Goal: Information Seeking & Learning: Learn about a topic

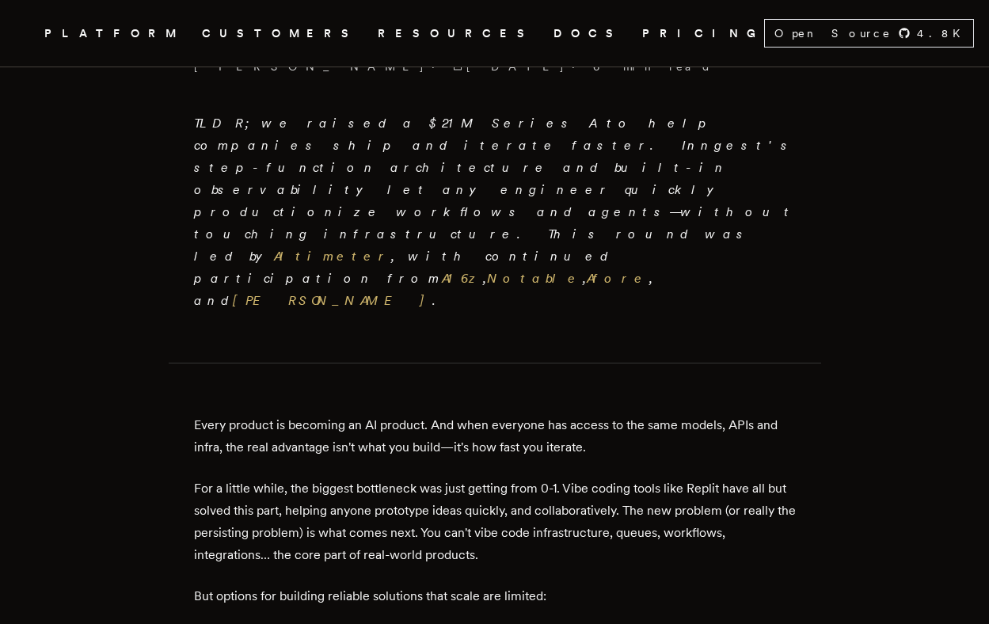
scroll to position [571, 0]
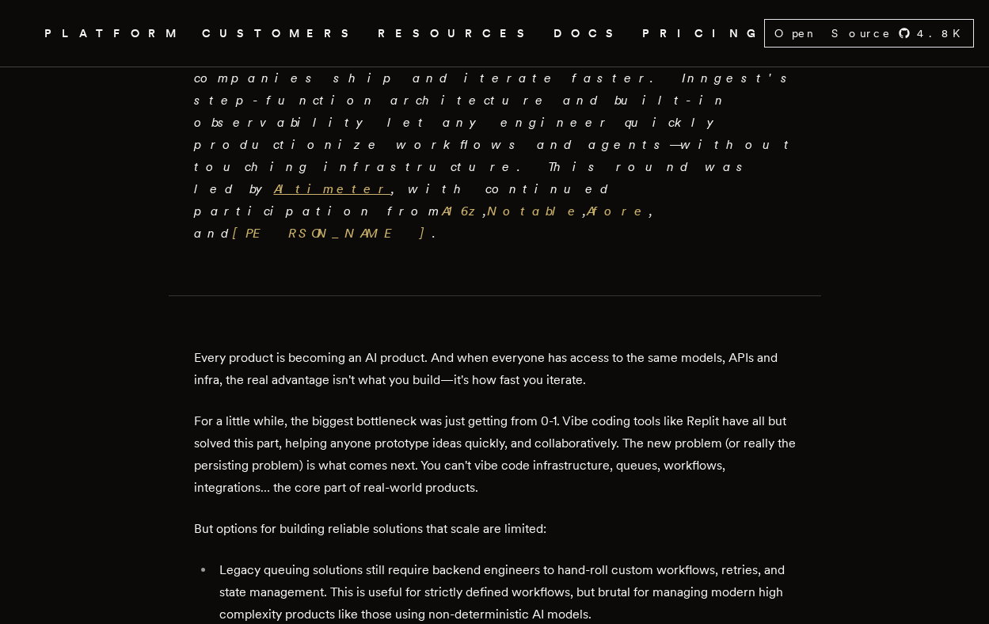
click at [391, 181] on link "Altimeter" at bounding box center [332, 188] width 117 height 15
click at [483, 203] on link "A16z" at bounding box center [462, 210] width 41 height 15
click at [487, 203] on link "Notable" at bounding box center [535, 210] width 96 height 15
click at [587, 203] on link "Afore" at bounding box center [618, 210] width 63 height 15
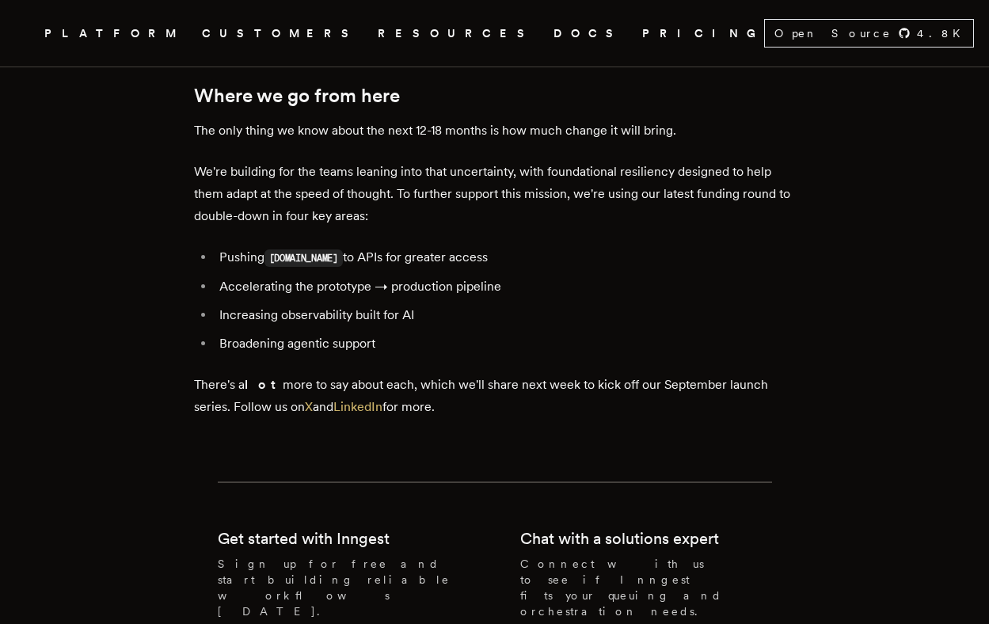
scroll to position [3322, 0]
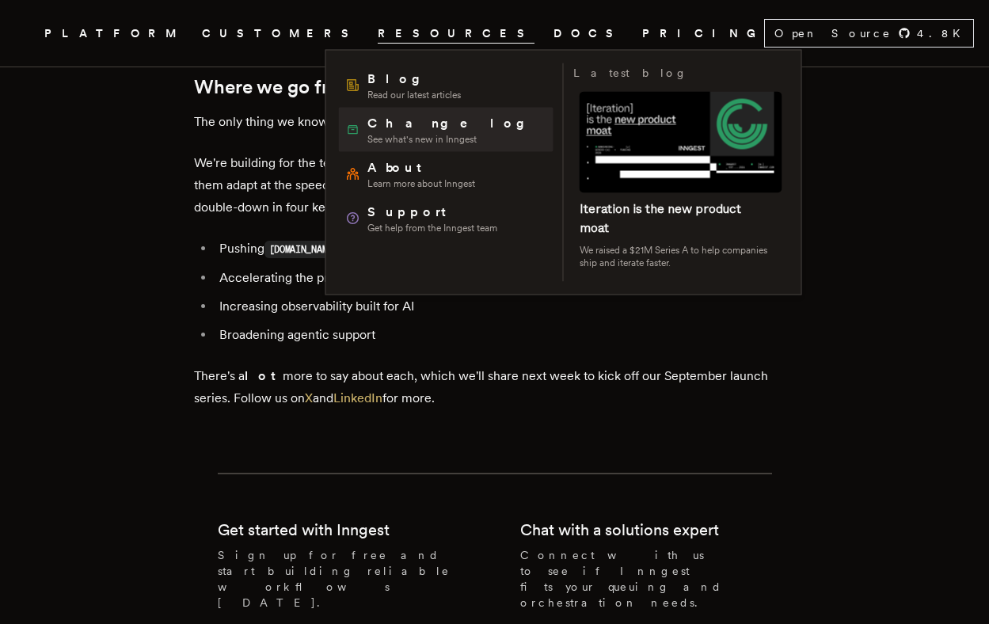
click at [384, 135] on span "See what's new in Inngest" at bounding box center [451, 139] width 169 height 13
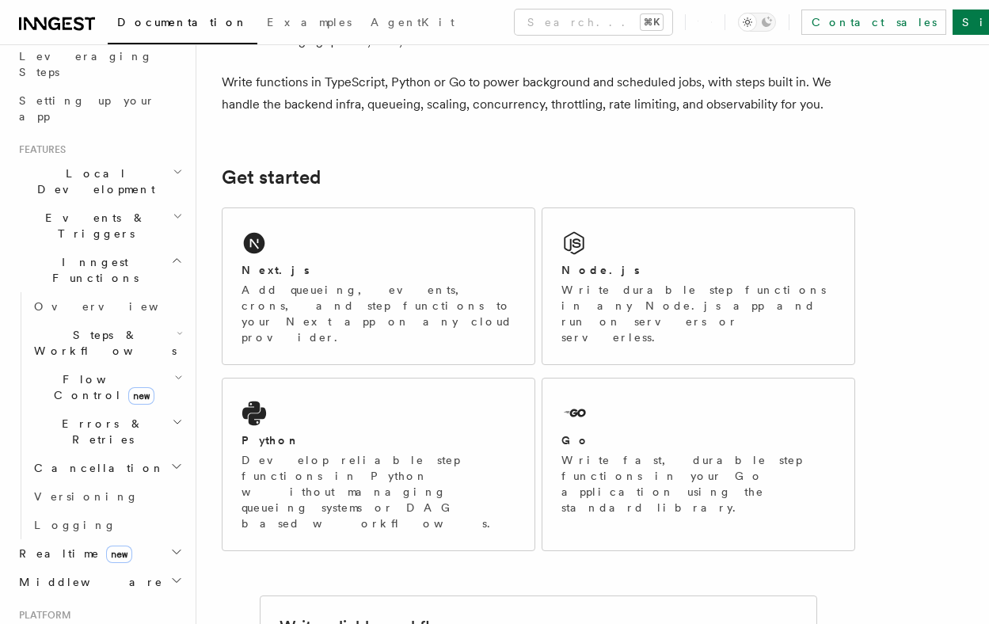
scroll to position [301, 0]
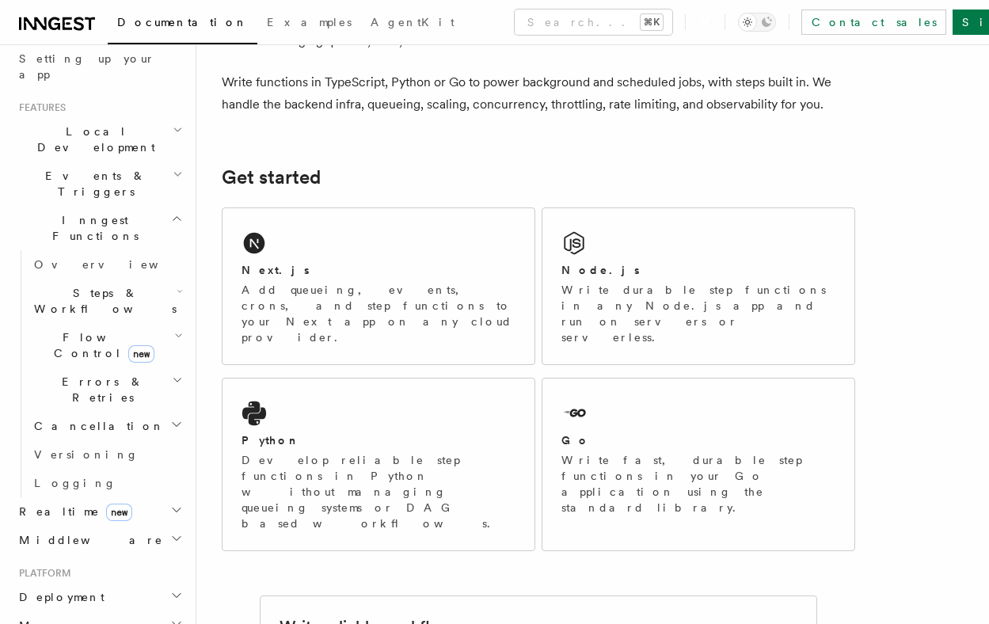
click at [55, 497] on h2 "Realtime new" at bounding box center [99, 511] width 173 height 29
click at [57, 534] on span "Overview" at bounding box center [115, 540] width 163 height 13
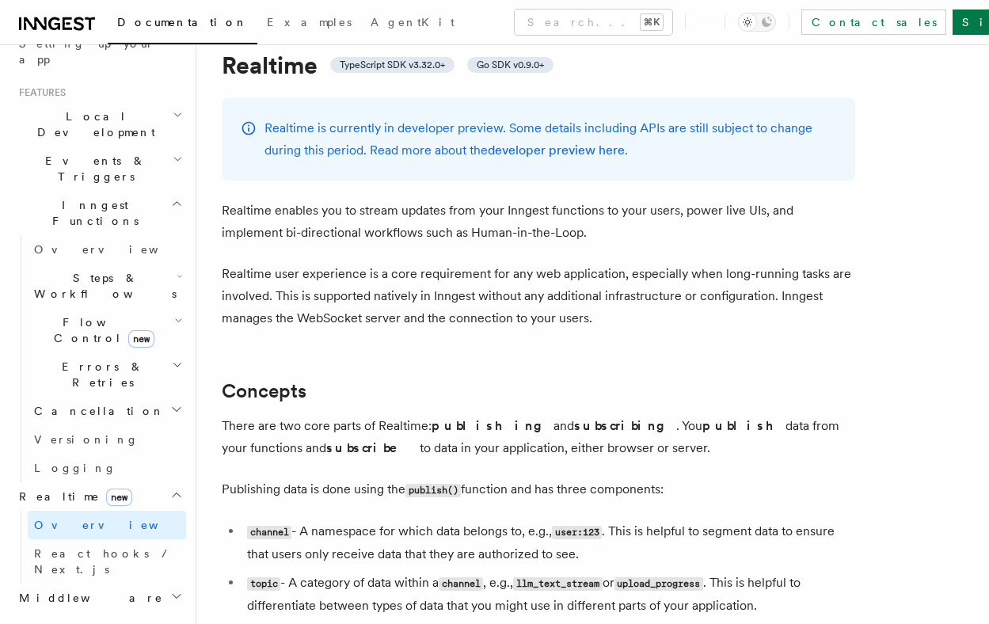
scroll to position [318, 0]
click at [87, 313] on span "Flow Control new" at bounding box center [101, 329] width 146 height 32
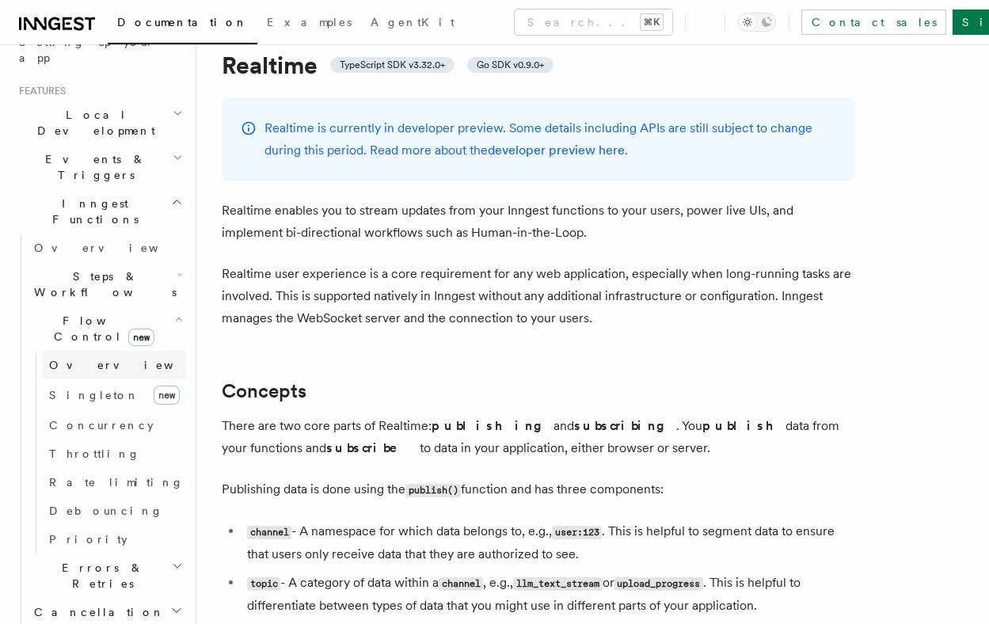
click at [86, 359] on span "Overview" at bounding box center [130, 365] width 163 height 13
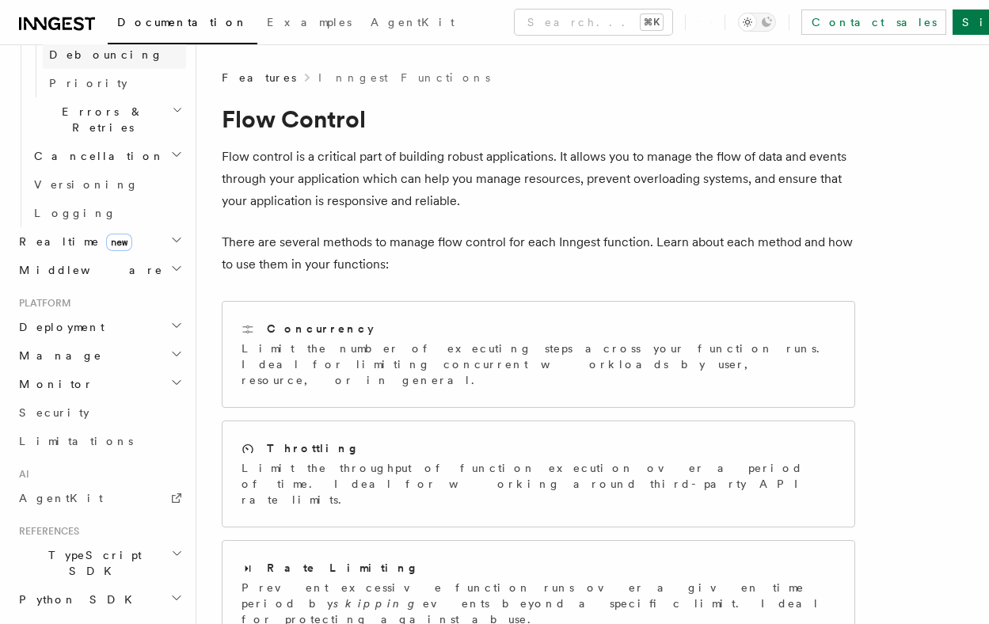
scroll to position [846, 0]
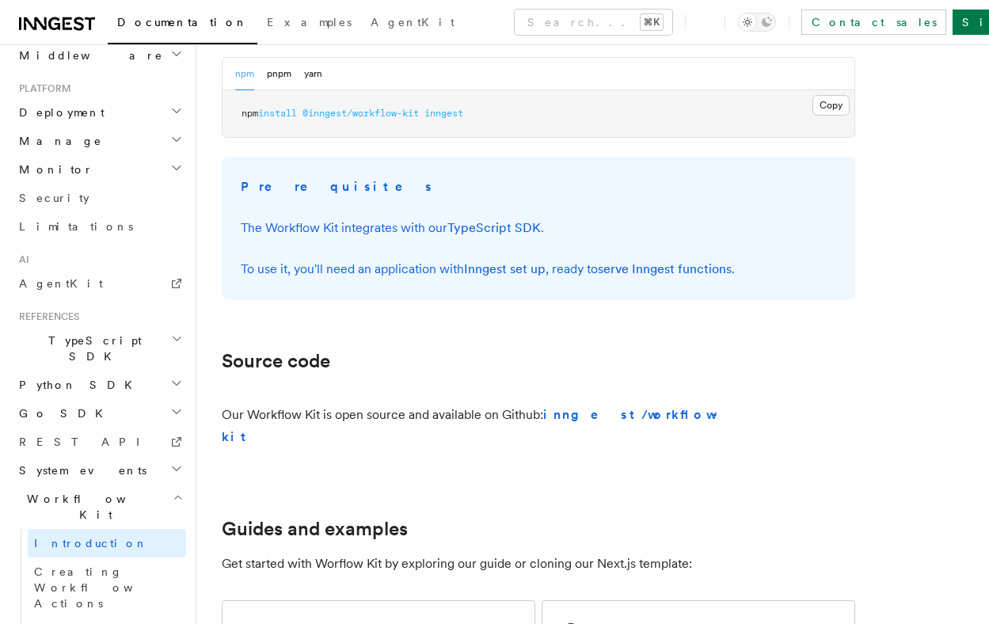
scroll to position [668, 0]
click at [578, 414] on strong "inngest/workflow-kit" at bounding box center [474, 424] width 504 height 37
click at [108, 485] on h2 "Workflow Kit" at bounding box center [99, 507] width 173 height 44
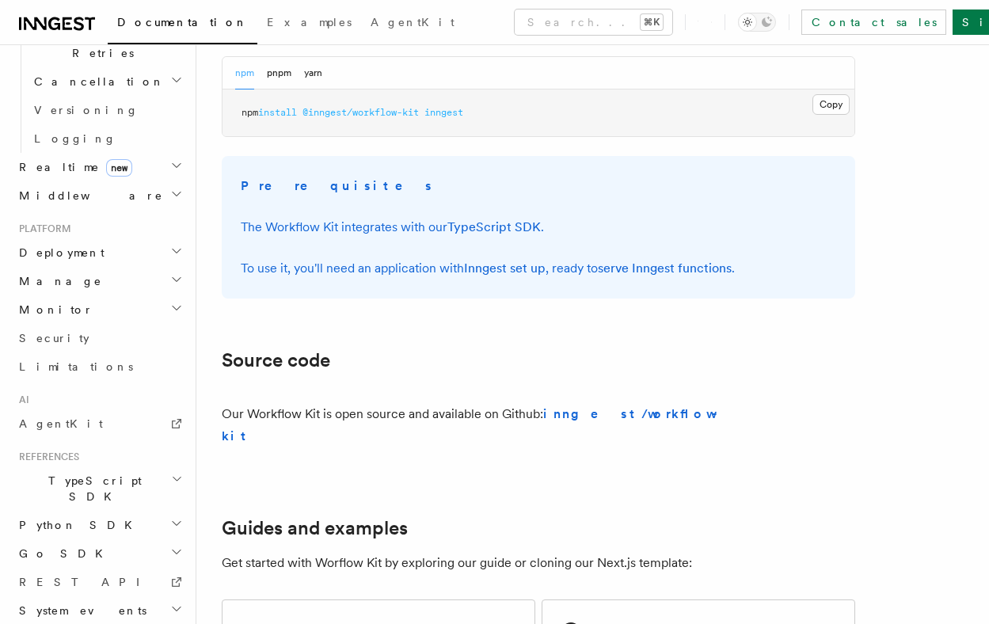
scroll to position [643, 0]
click at [114, 599] on h2 "System events" at bounding box center [99, 613] width 173 height 29
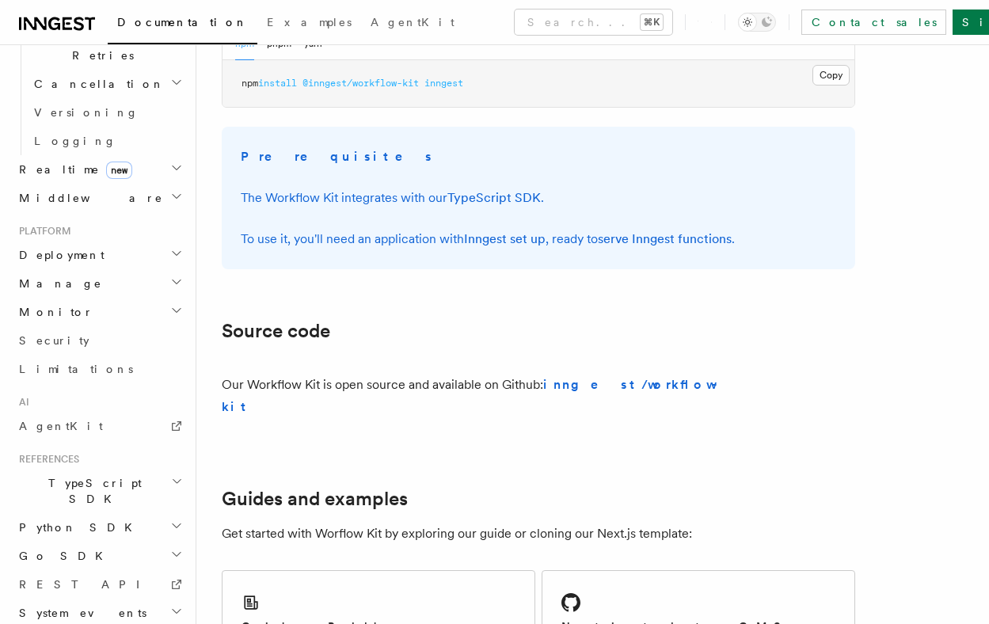
scroll to position [687, 0]
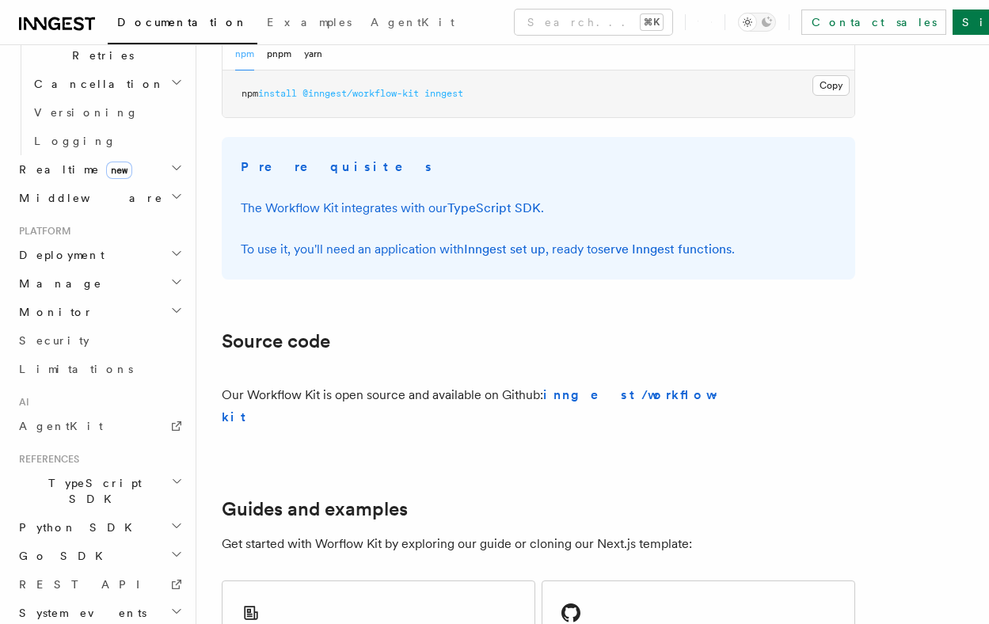
click at [102, 513] on h2 "Python SDK" at bounding box center [99, 527] width 173 height 29
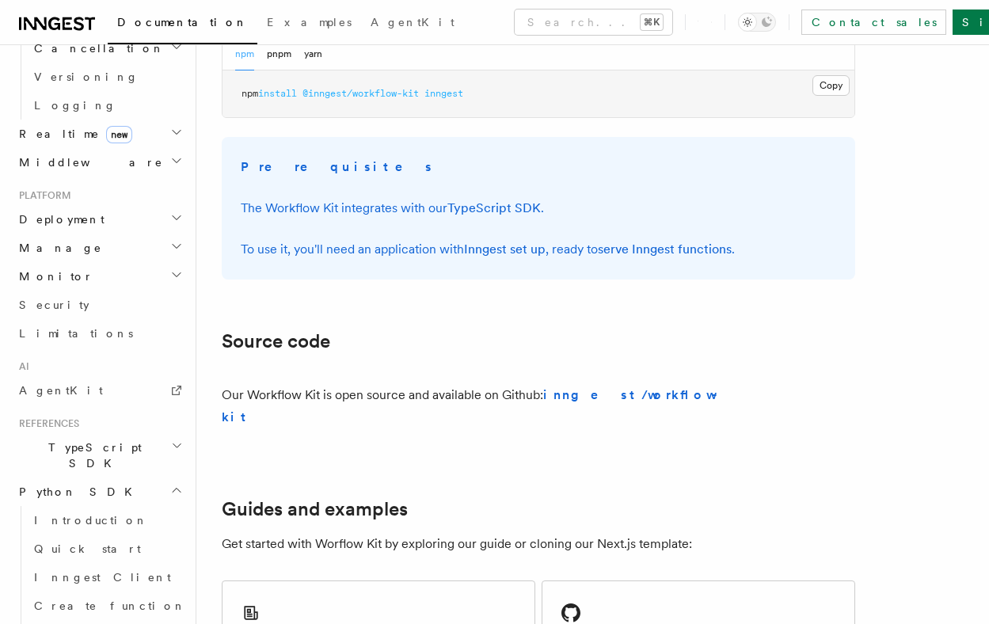
click at [105, 433] on h2 "TypeScript SDK" at bounding box center [99, 455] width 173 height 44
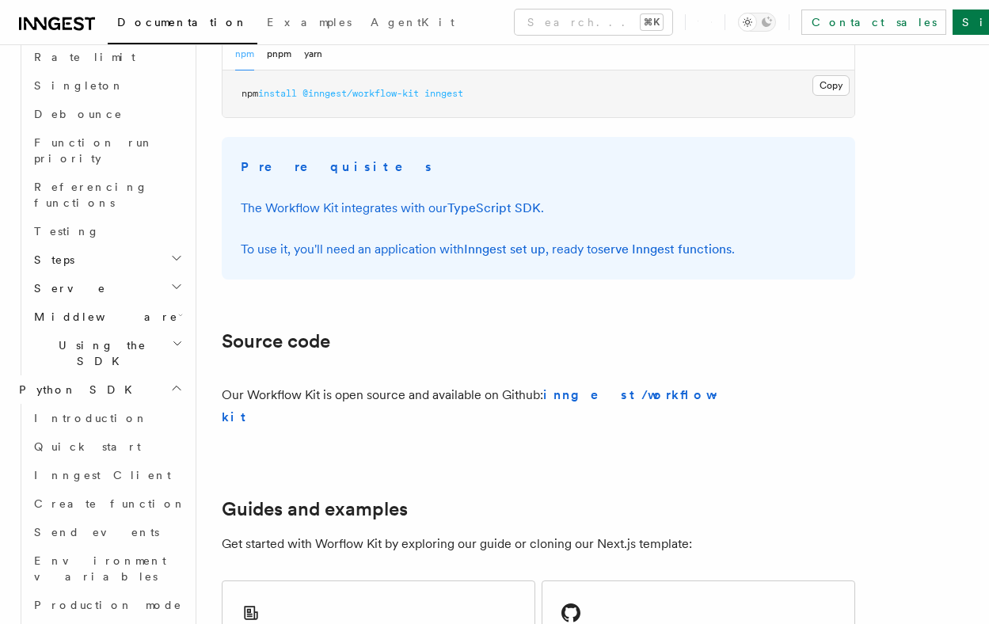
scroll to position [1409, 0]
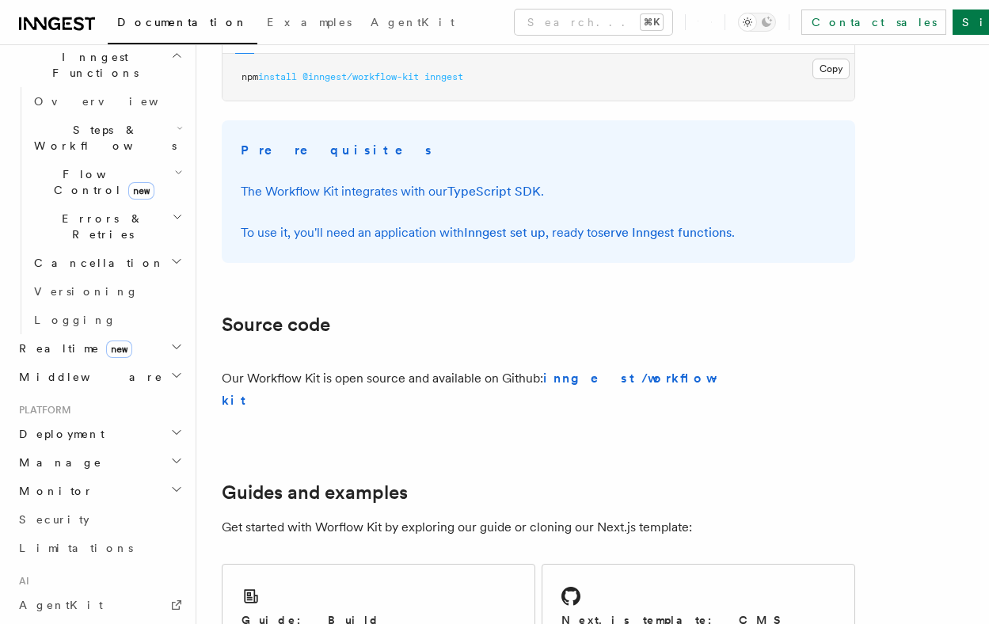
scroll to position [456, 0]
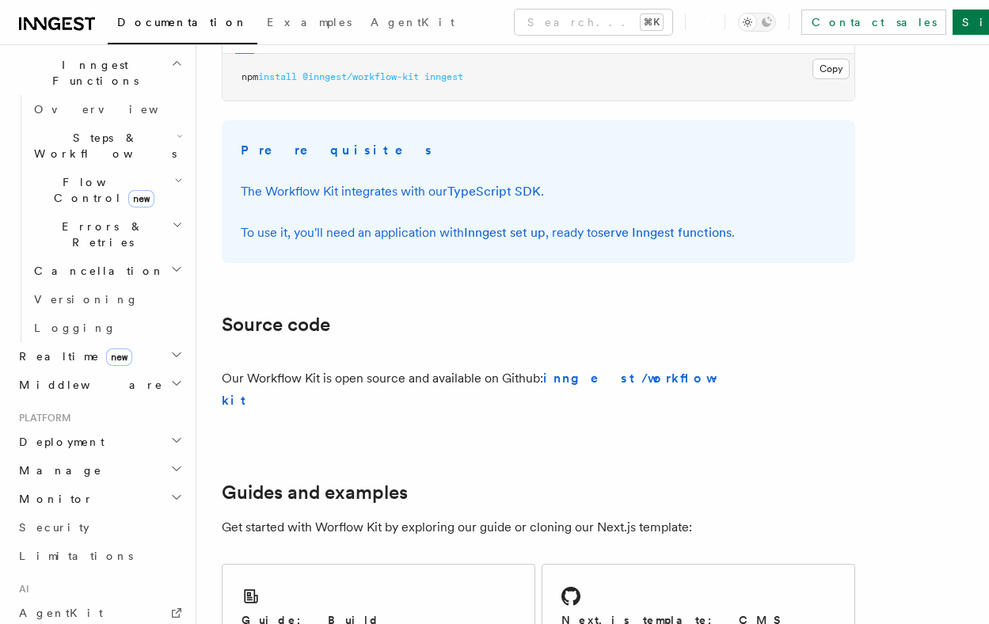
click at [150, 485] on h2 "Monitor" at bounding box center [99, 499] width 173 height 29
click at [153, 456] on h2 "Manage" at bounding box center [99, 470] width 173 height 29
click at [153, 428] on h2 "Deployment" at bounding box center [99, 442] width 173 height 29
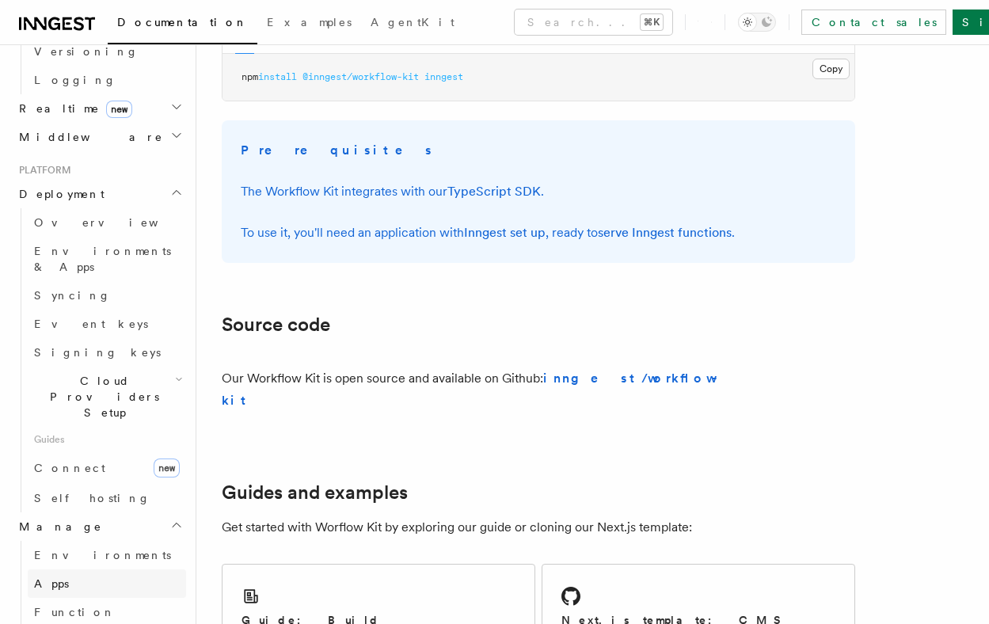
scroll to position [663, 0]
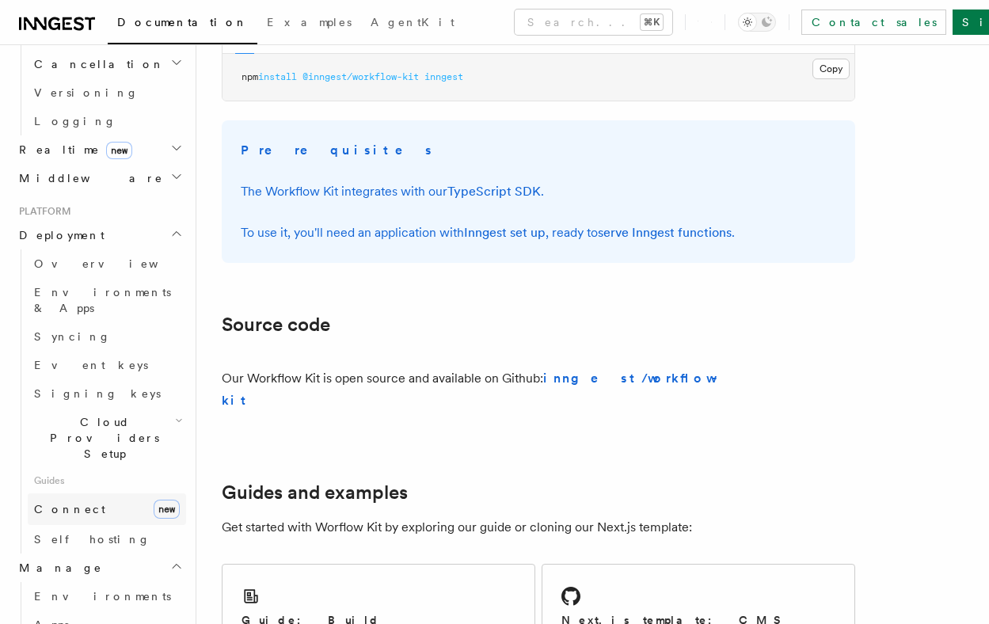
click at [118, 493] on link "Connect new" at bounding box center [107, 509] width 158 height 32
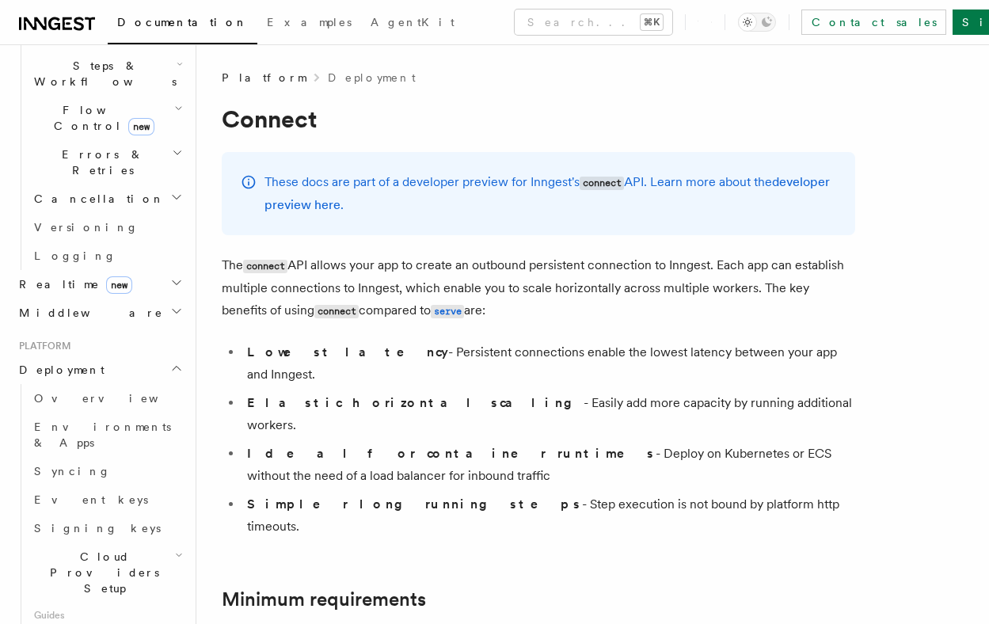
scroll to position [508, 0]
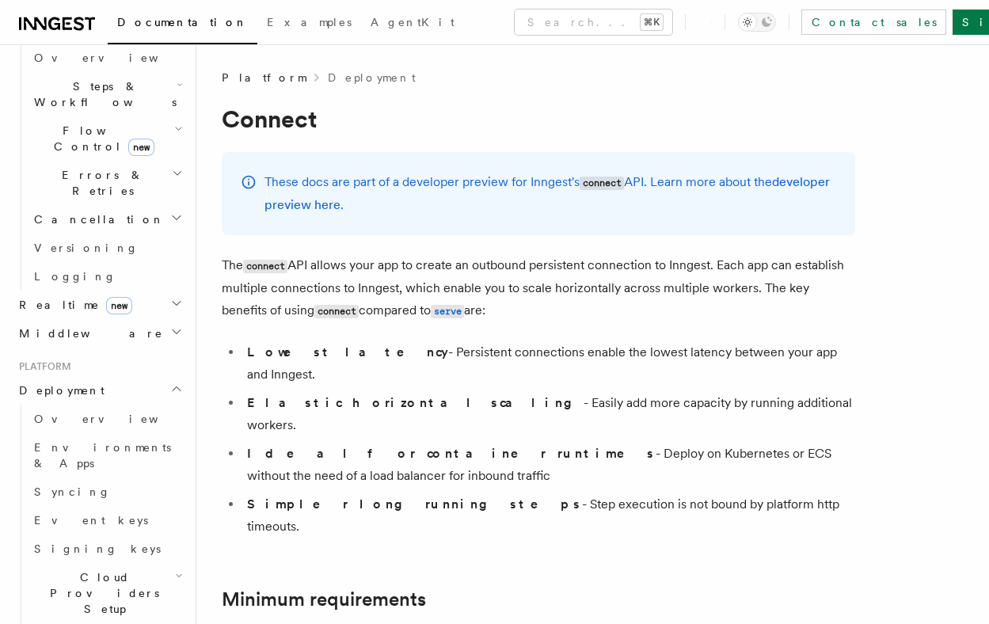
click at [136, 563] on h2 "Cloud Providers Setup" at bounding box center [107, 593] width 158 height 60
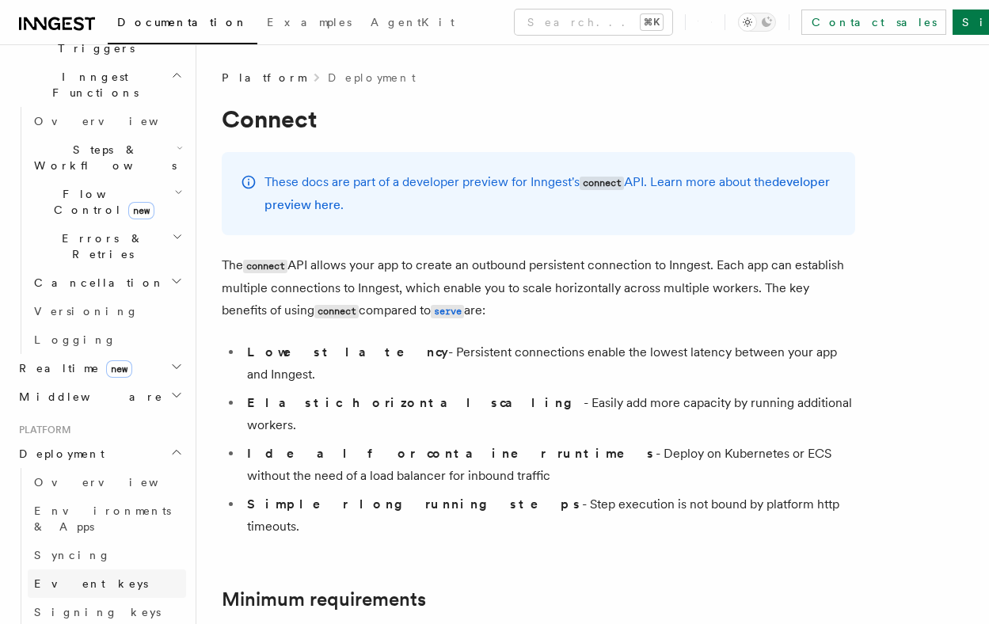
scroll to position [420, 0]
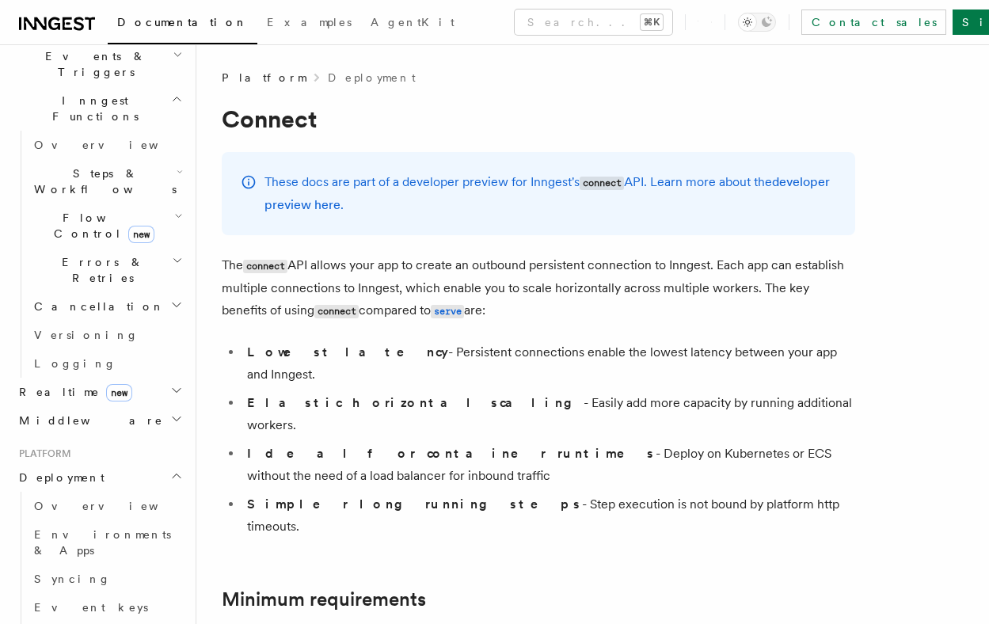
click at [177, 384] on icon "button" at bounding box center [176, 390] width 13 height 13
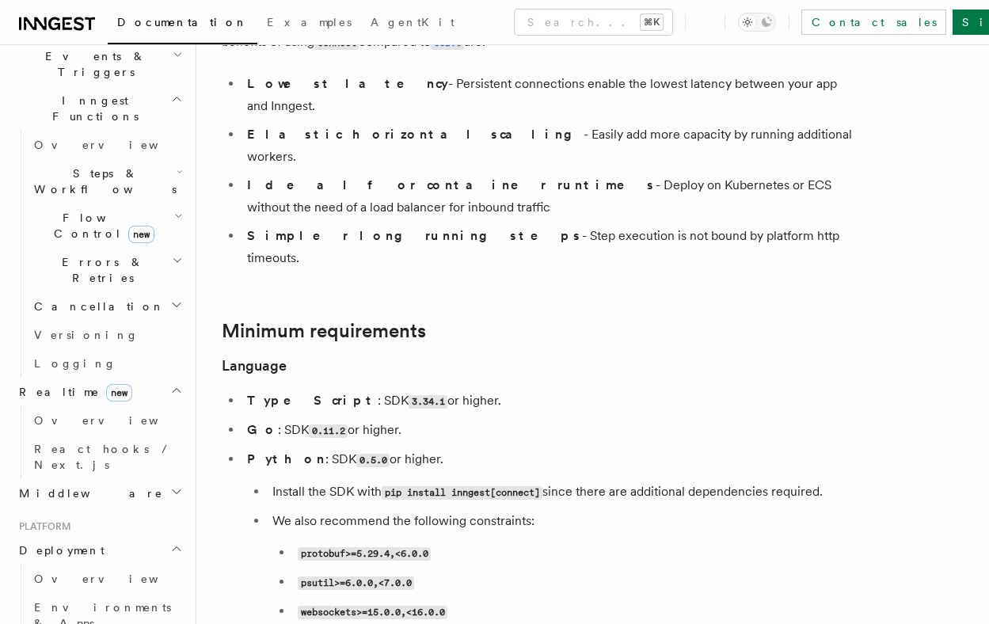
scroll to position [277, 0]
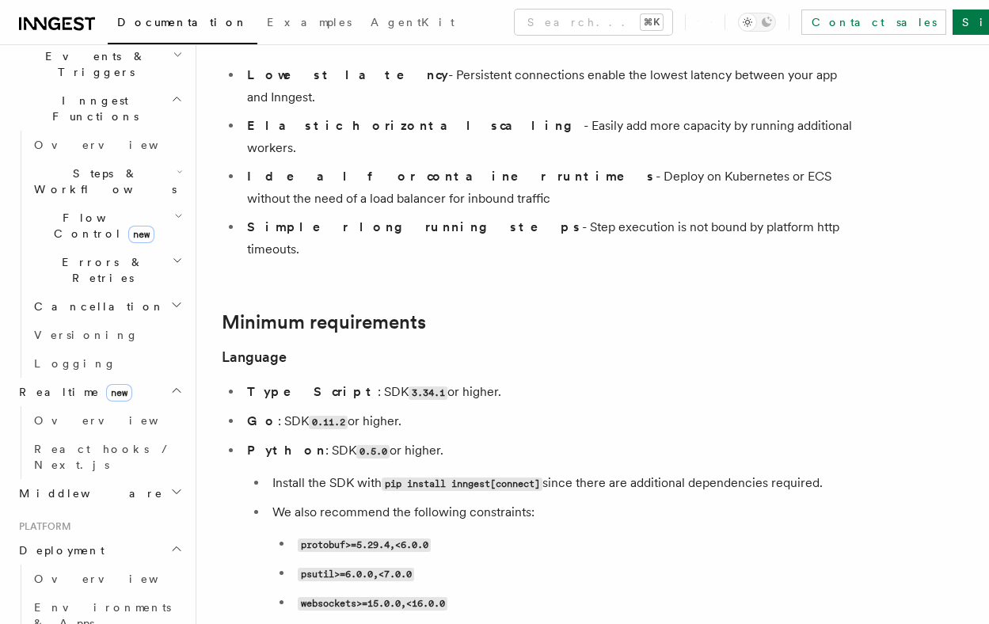
click at [80, 210] on span "Flow Control new" at bounding box center [101, 226] width 146 height 32
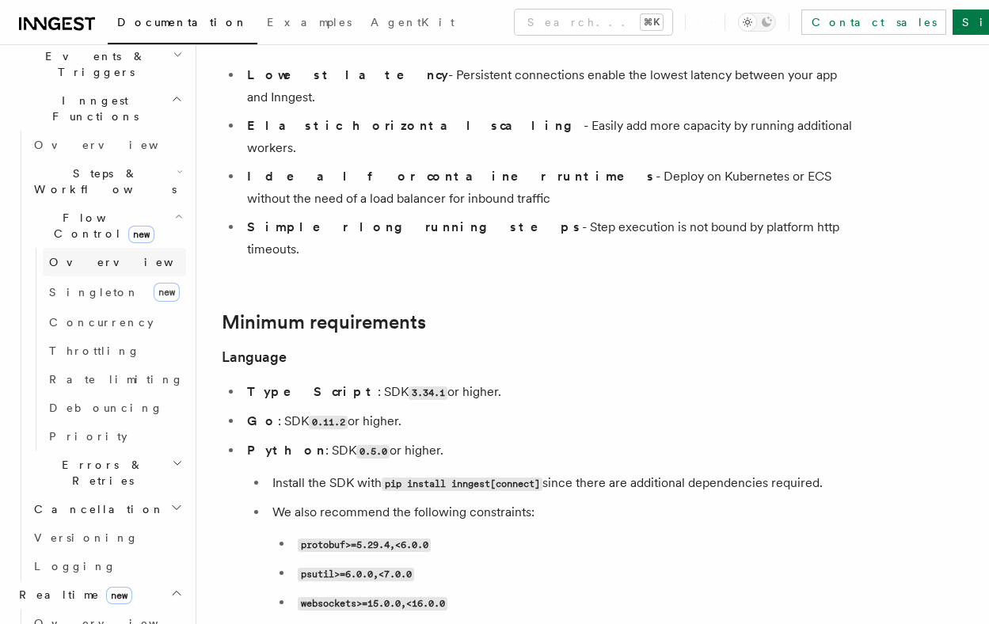
click at [78, 256] on span "Overview" at bounding box center [130, 262] width 163 height 13
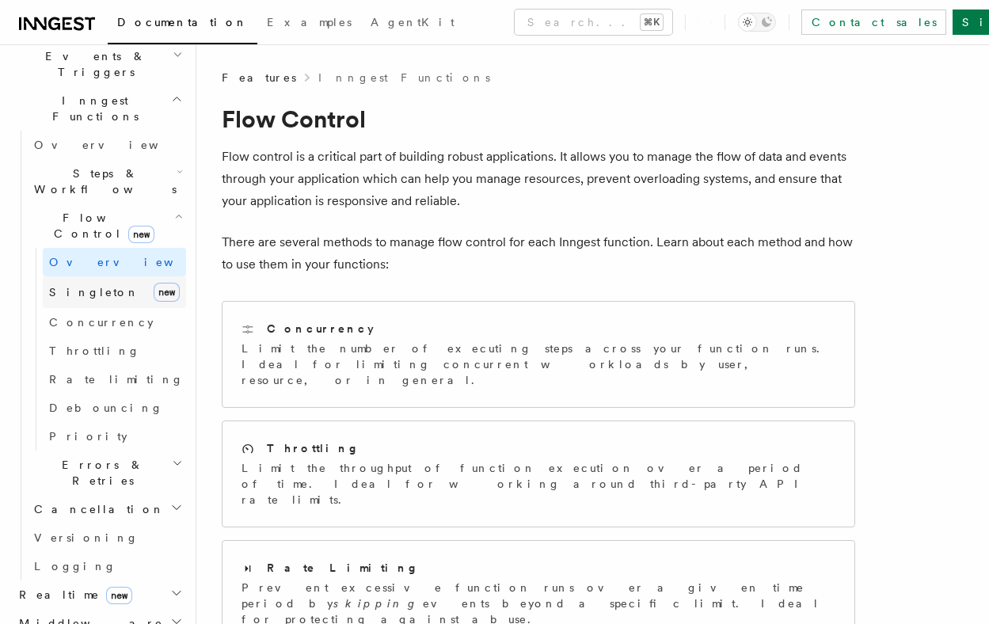
click at [82, 286] on span "Singleton" at bounding box center [94, 292] width 90 height 13
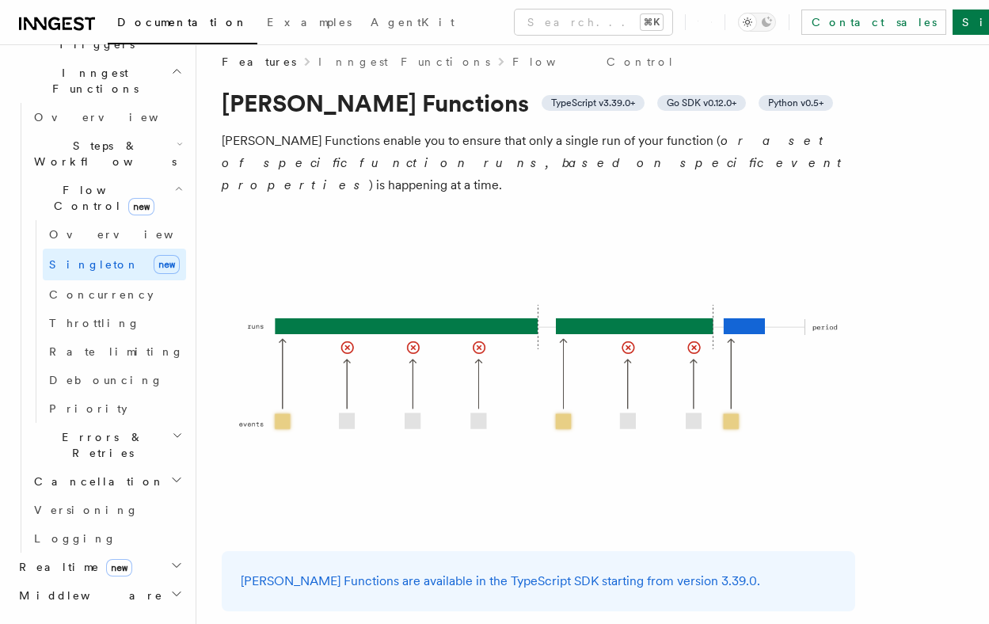
scroll to position [458, 0]
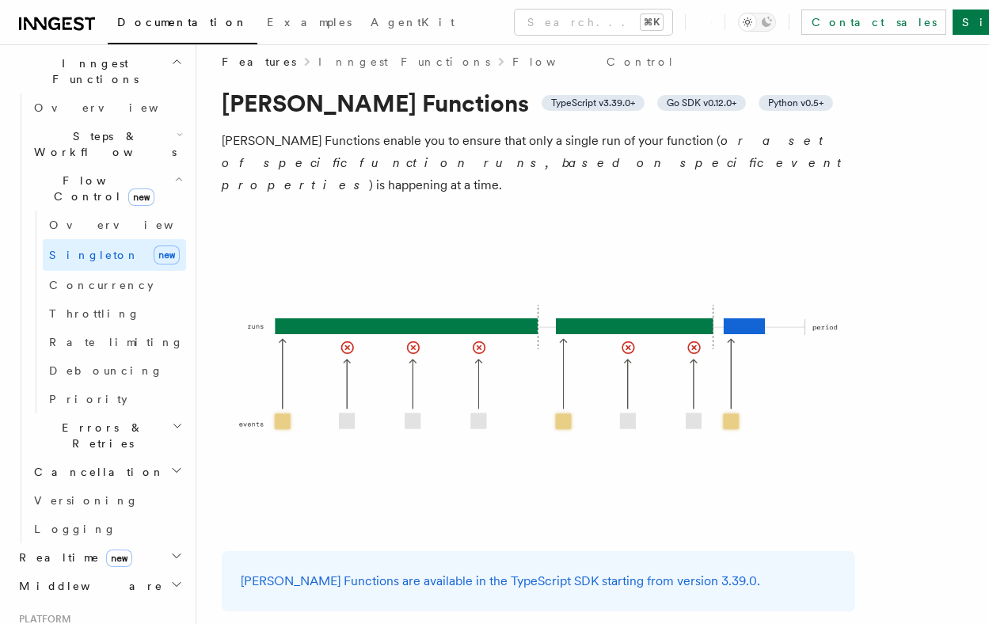
click at [54, 550] on span "Realtime new" at bounding box center [73, 558] width 120 height 16
click at [112, 572] on link "Overview" at bounding box center [107, 586] width 158 height 29
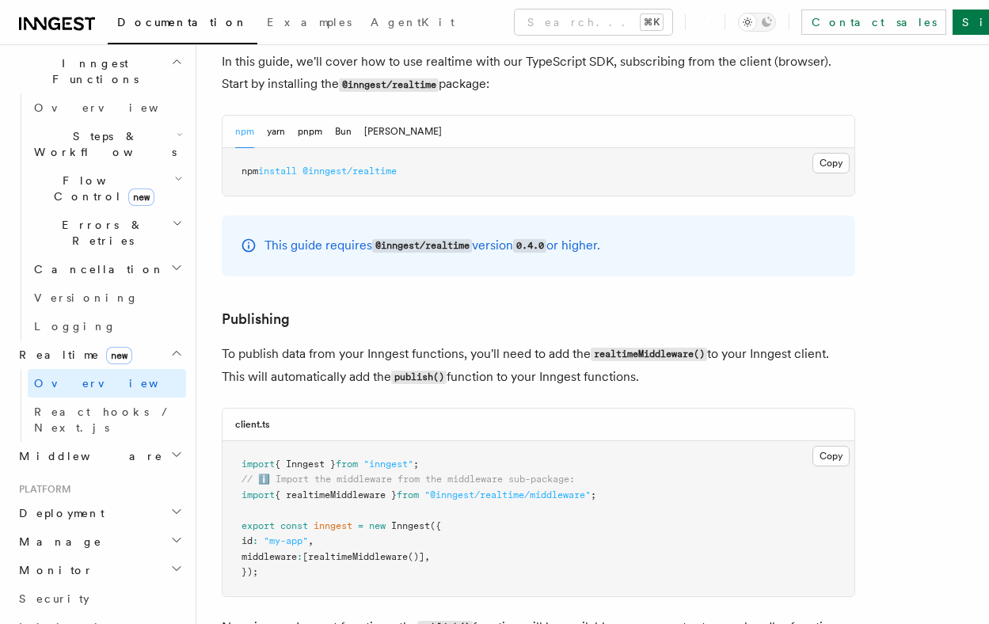
scroll to position [959, 0]
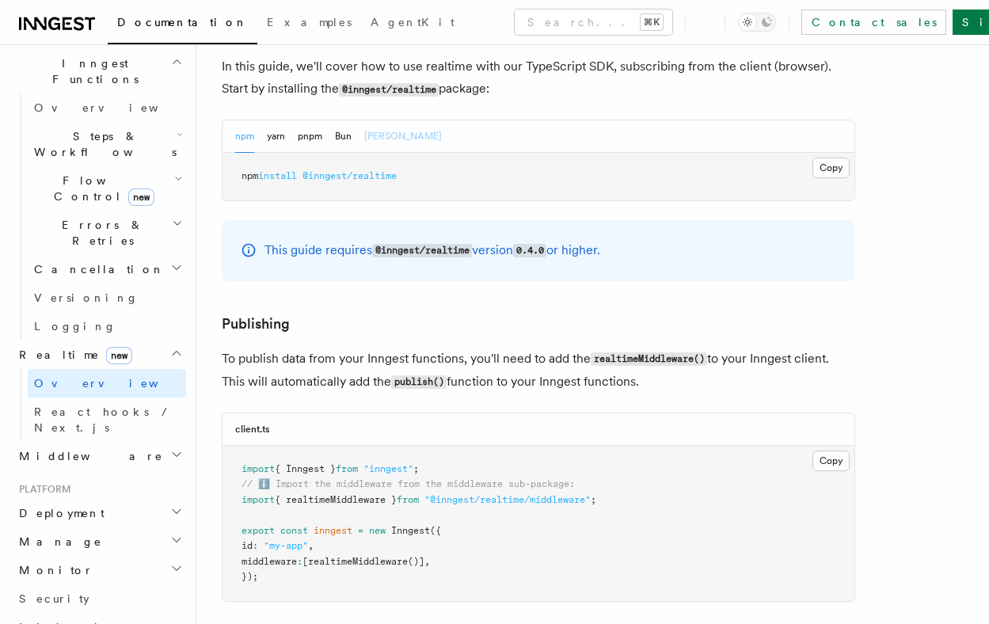
click at [376, 121] on button "[PERSON_NAME]" at bounding box center [403, 136] width 78 height 32
click at [340, 121] on button "Bun" at bounding box center [343, 136] width 17 height 32
click at [308, 120] on button "pnpm" at bounding box center [310, 136] width 25 height 32
click at [268, 120] on button "yarn" at bounding box center [276, 136] width 18 height 32
